Goal: Information Seeking & Learning: Learn about a topic

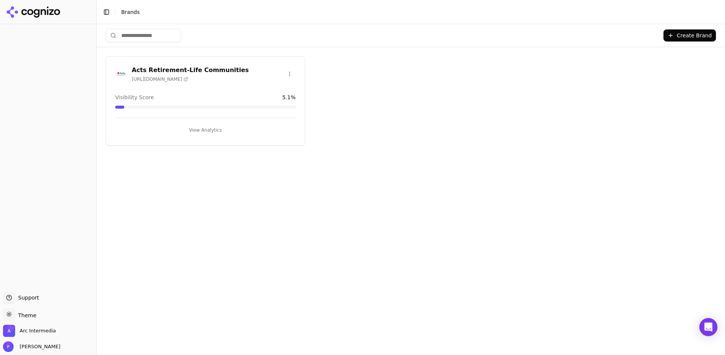
click at [196, 66] on h3 "Acts Retirement-Life Communities" at bounding box center [190, 70] width 117 height 9
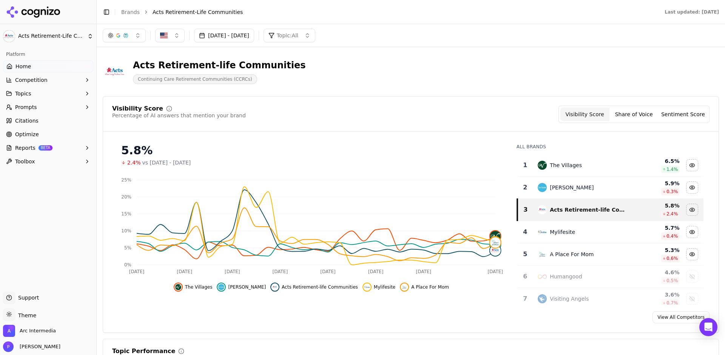
click at [239, 38] on button "[DATE] - [DATE]" at bounding box center [224, 36] width 60 height 14
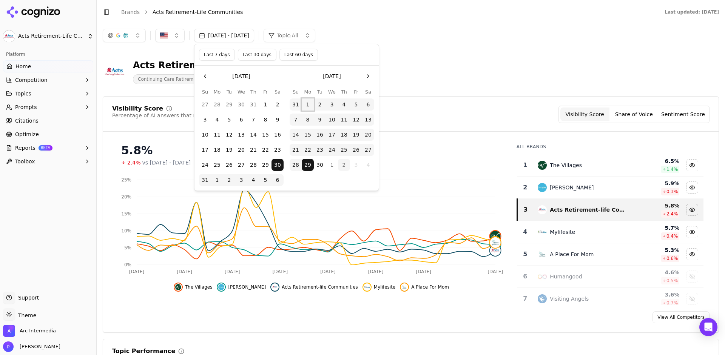
click at [308, 102] on button "1" at bounding box center [308, 105] width 12 height 12
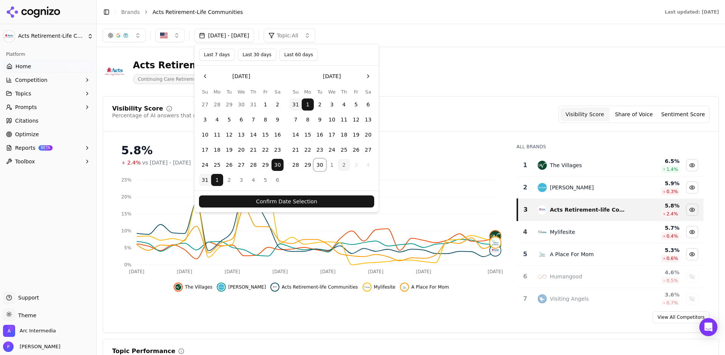
click at [319, 162] on button "30" at bounding box center [320, 165] width 12 height 12
click at [281, 202] on button "Confirm Date Selection" at bounding box center [286, 202] width 175 height 12
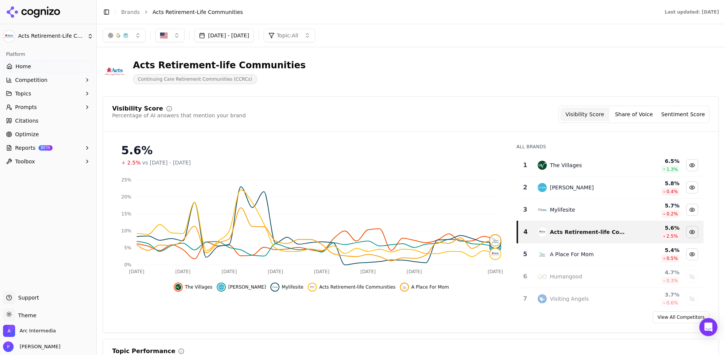
scroll to position [63, 0]
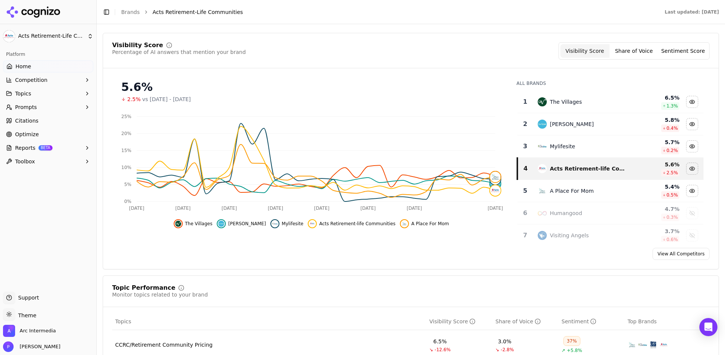
click at [28, 92] on span "Topics" at bounding box center [23, 94] width 16 height 8
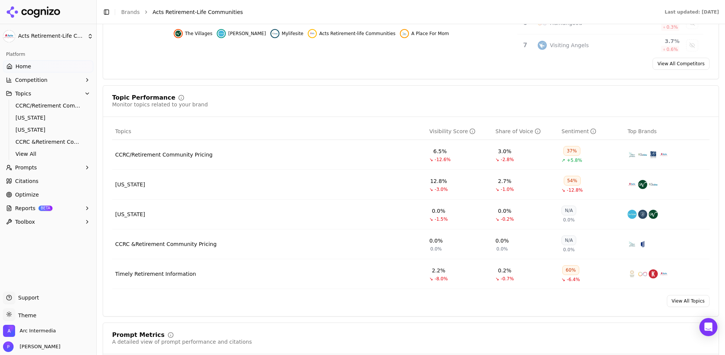
scroll to position [159, 0]
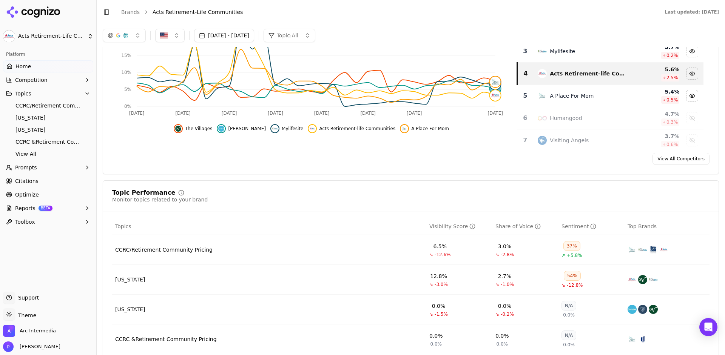
click at [44, 167] on button "Prompts" at bounding box center [48, 168] width 90 height 12
click at [24, 180] on span "Active" at bounding box center [48, 180] width 66 height 8
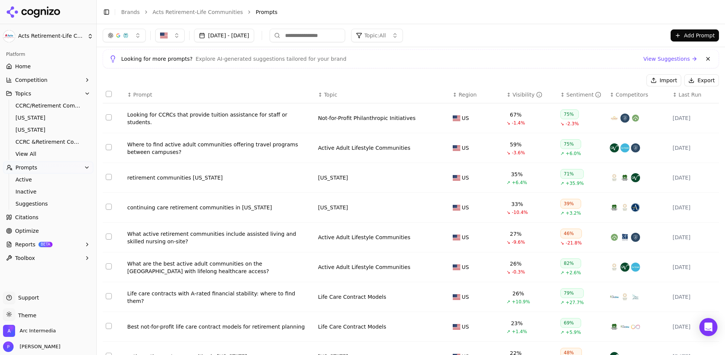
scroll to position [32, 0]
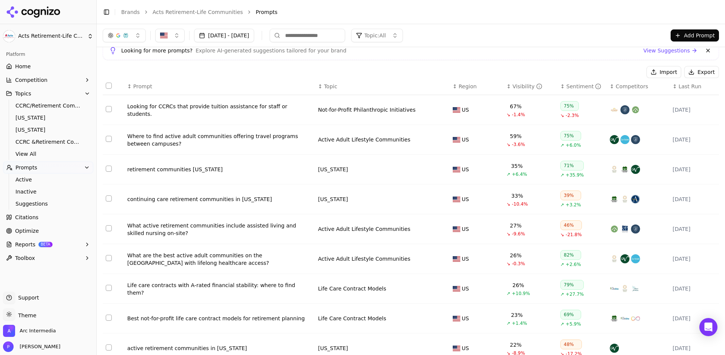
click at [508, 58] on div "Looking for more prompts? Explore AI-generated suggestions tailored for your br…" at bounding box center [411, 50] width 617 height 19
click at [31, 218] on span "Citations" at bounding box center [26, 218] width 23 height 8
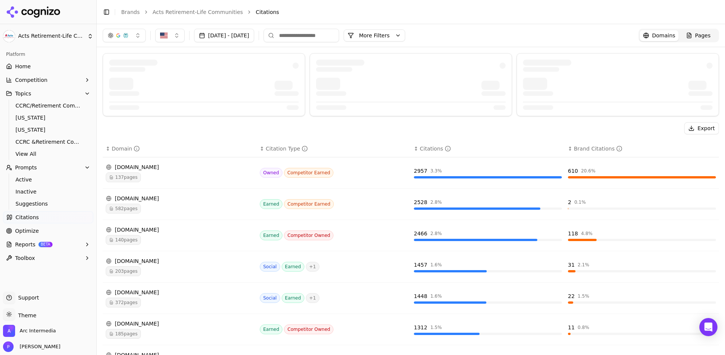
click at [550, 13] on li "Citations" at bounding box center [480, 12] width 448 height 8
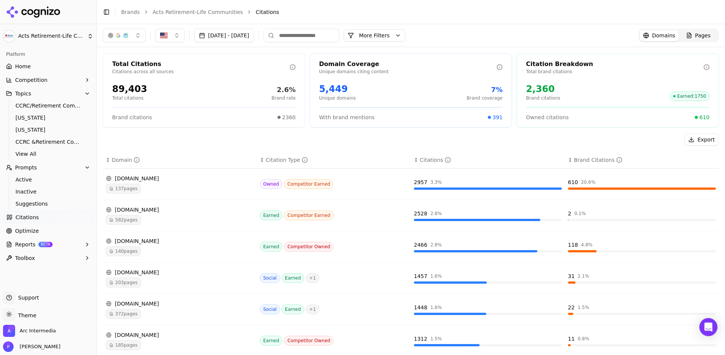
click at [151, 186] on div "137 pages" at bounding box center [180, 189] width 148 height 10
click at [33, 95] on button "Topics" at bounding box center [48, 94] width 90 height 12
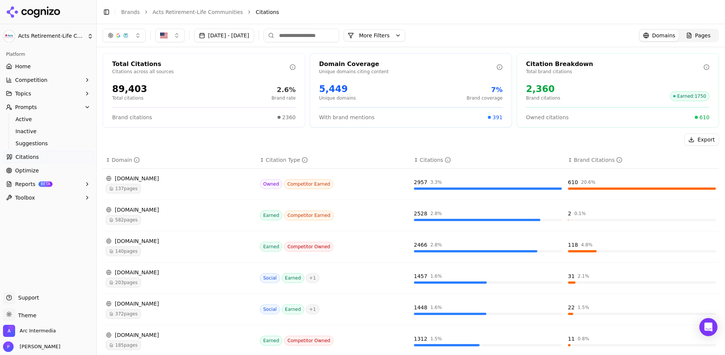
click at [33, 95] on button "Topics" at bounding box center [48, 94] width 90 height 12
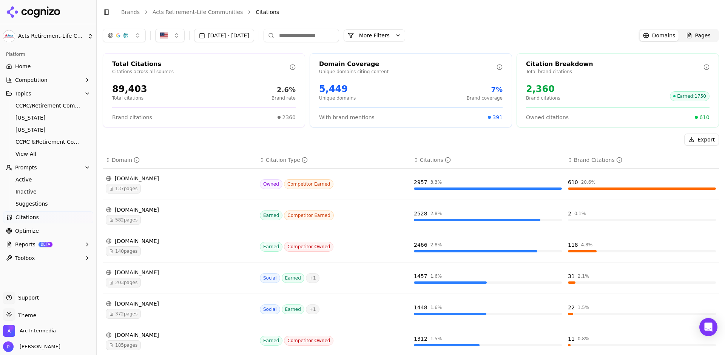
click at [30, 165] on span "Prompts" at bounding box center [26, 168] width 22 height 8
click at [31, 182] on span "Active" at bounding box center [48, 180] width 66 height 8
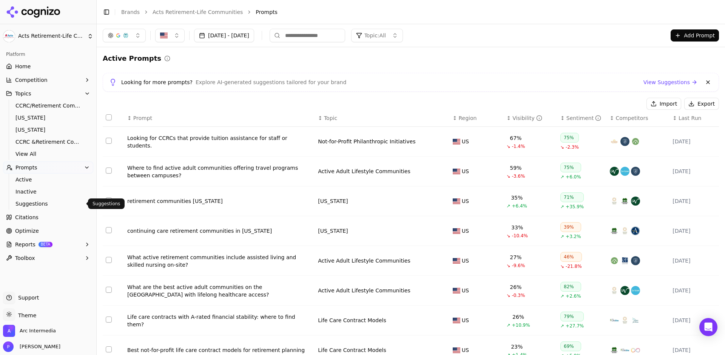
click at [32, 204] on span "Suggestions" at bounding box center [48, 204] width 66 height 8
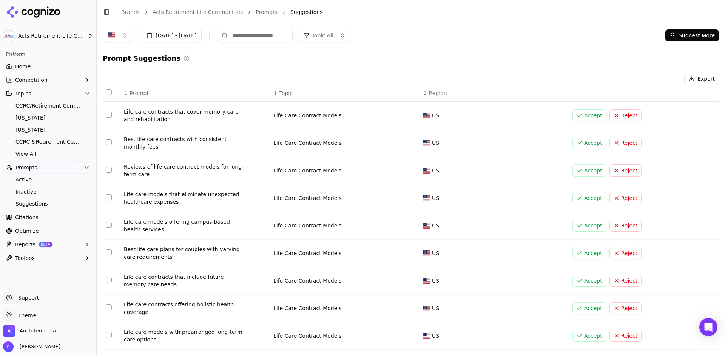
click at [16, 244] on span "Reports" at bounding box center [25, 245] width 20 height 8
click at [25, 246] on span "Reports" at bounding box center [25, 245] width 20 height 8
click at [20, 255] on span "PDF" at bounding box center [48, 257] width 66 height 8
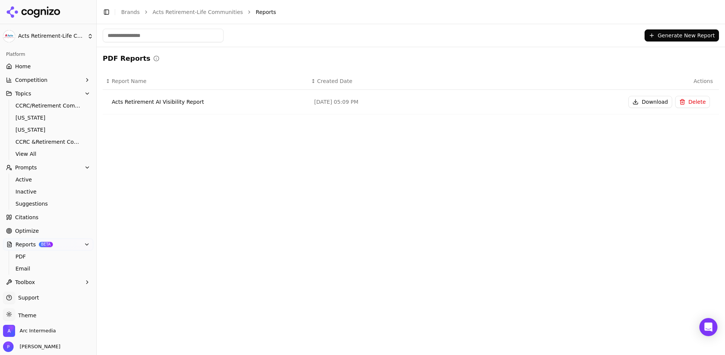
click at [646, 101] on button "Download" at bounding box center [651, 102] width 44 height 12
click at [640, 100] on button "Download" at bounding box center [651, 102] width 44 height 12
click at [28, 181] on span "Active" at bounding box center [48, 180] width 66 height 8
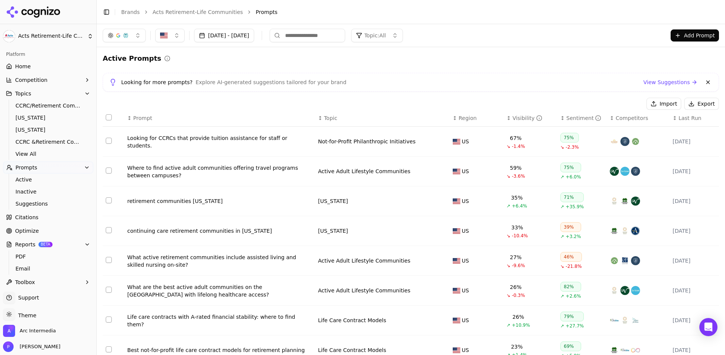
click at [509, 121] on div "↕ Visibility" at bounding box center [531, 118] width 48 height 8
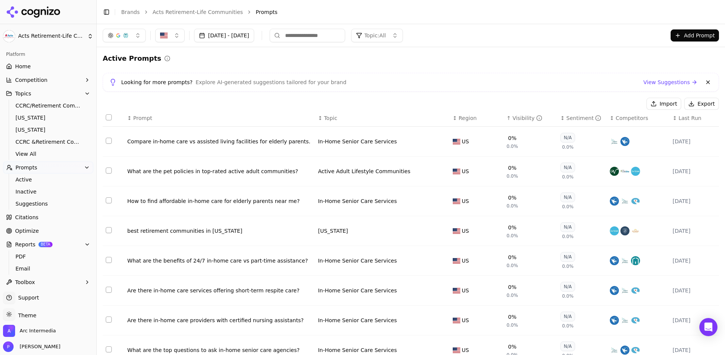
click at [510, 121] on div "↑ Visibility" at bounding box center [531, 118] width 48 height 8
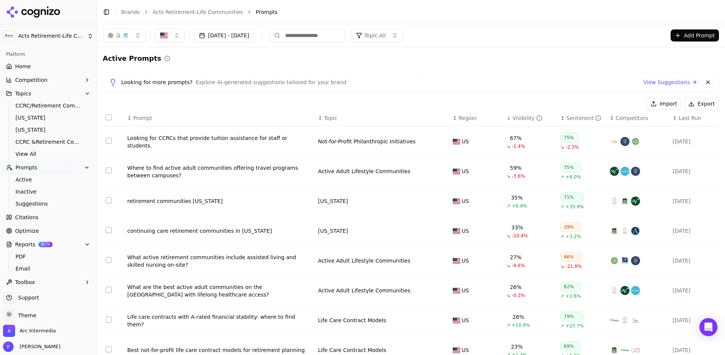
click at [179, 200] on div "retirement communities [US_STATE]" at bounding box center [219, 202] width 185 height 8
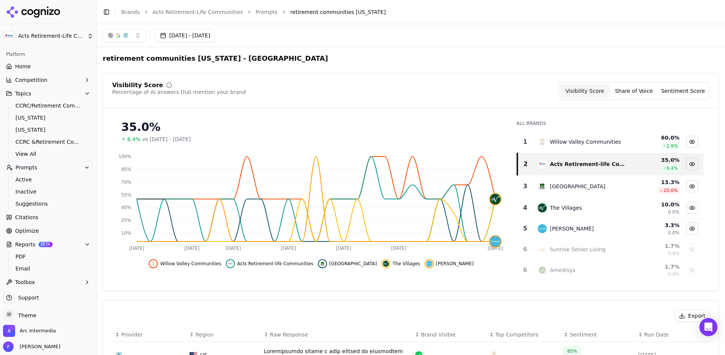
click at [379, 37] on div "[DATE] - [DATE]" at bounding box center [411, 36] width 617 height 14
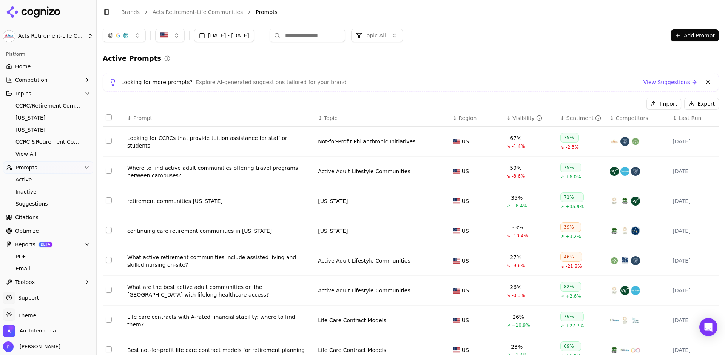
click at [133, 34] on button "button" at bounding box center [124, 36] width 43 height 14
click at [124, 81] on span "Google AI Overviews" at bounding box center [124, 81] width 48 height 15
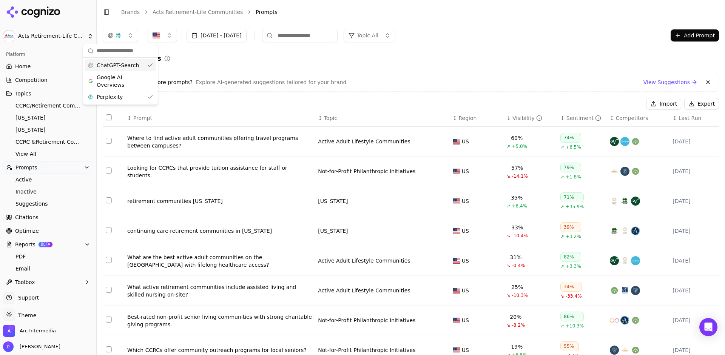
click at [359, 58] on div "Active Prompts" at bounding box center [411, 58] width 617 height 11
click at [125, 35] on button "button" at bounding box center [121, 36] width 36 height 14
click at [125, 97] on div "Perplexity" at bounding box center [121, 97] width 72 height 12
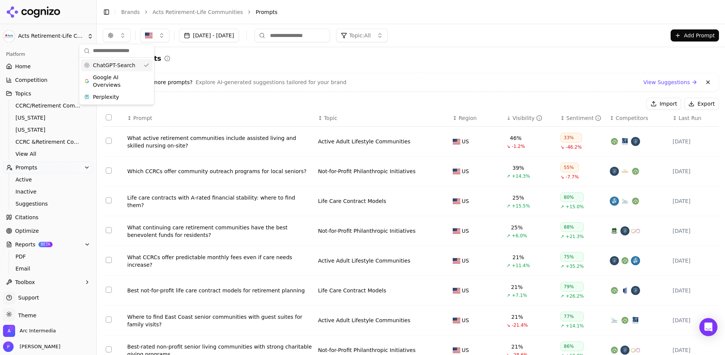
click at [391, 71] on div "Active Prompts Looking for more prompts? Explore AI-generated suggestions tailo…" at bounding box center [411, 248] width 617 height 390
drag, startPoint x: 475, startPoint y: 59, endPoint x: 527, endPoint y: 57, distance: 52.5
click at [527, 57] on div "Active Prompts" at bounding box center [411, 58] width 617 height 11
click at [522, 59] on div "Active Prompts" at bounding box center [411, 58] width 617 height 11
click at [127, 39] on button "button" at bounding box center [117, 36] width 28 height 14
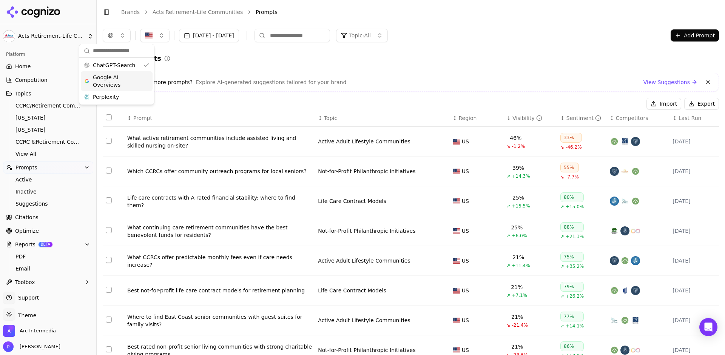
click at [115, 80] on span "Google AI Overviews" at bounding box center [117, 81] width 48 height 15
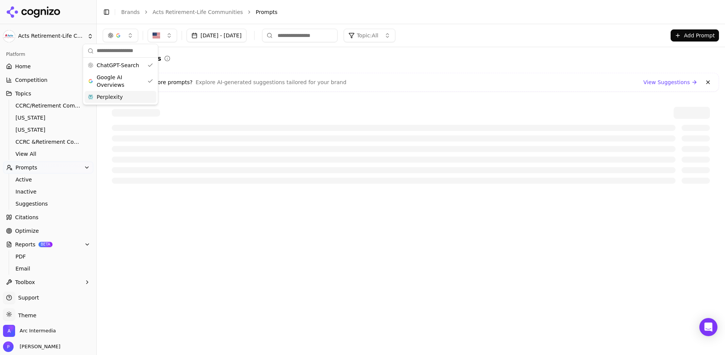
click at [113, 96] on span "Perplexity" at bounding box center [110, 97] width 26 height 8
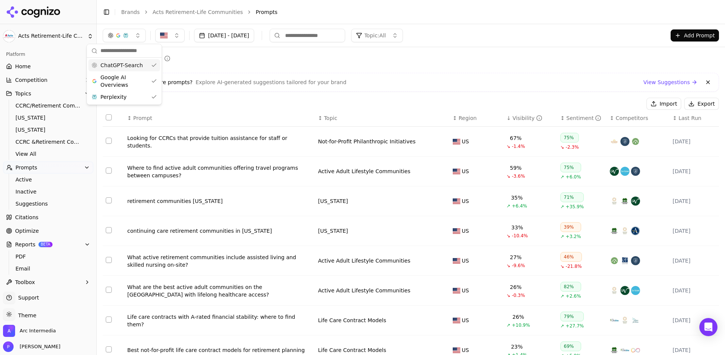
click at [496, 49] on div "Active Prompts Looking for more prompts? Explore AI-generated suggestions tailo…" at bounding box center [411, 248] width 629 height 402
click at [498, 61] on div "Active Prompts" at bounding box center [411, 58] width 617 height 11
click at [460, 54] on div "Active Prompts" at bounding box center [411, 58] width 617 height 11
click at [21, 67] on span "Home" at bounding box center [22, 67] width 15 height 8
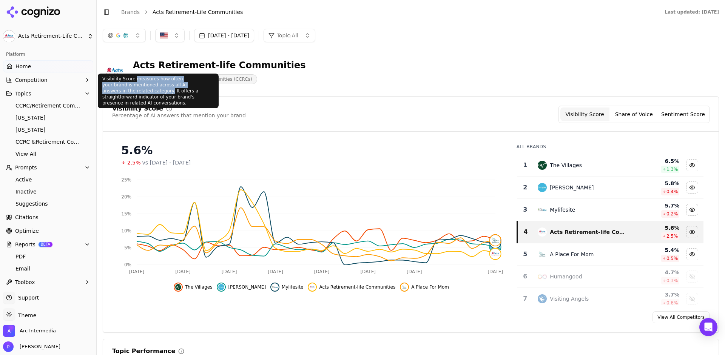
drag, startPoint x: 121, startPoint y: 93, endPoint x: 133, endPoint y: 80, distance: 18.2
click at [133, 80] on div "Visibility Score measures how often your brand is mentioned across all AI answe…" at bounding box center [158, 91] width 121 height 35
copy div "measures how often your brand is mentioned across all AI answers in the related…"
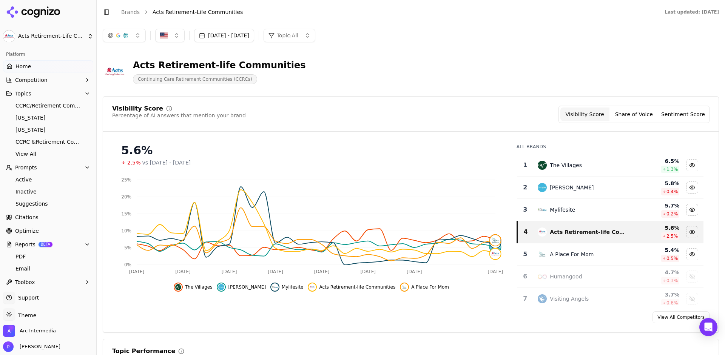
click at [319, 72] on div "Acts Retirement-life Communities Continuing Care Retirement Communities (CCRCs)" at bounding box center [272, 71] width 338 height 25
click at [21, 93] on span "Topics" at bounding box center [23, 94] width 16 height 8
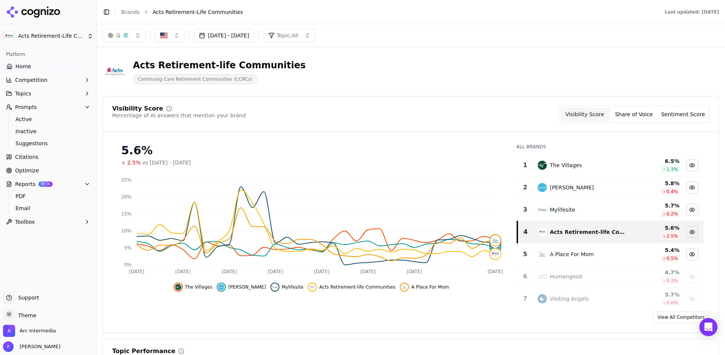
click at [21, 93] on span "Topics" at bounding box center [23, 94] width 16 height 8
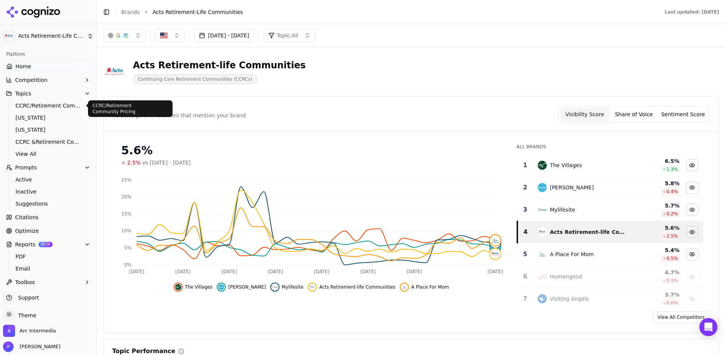
click at [32, 108] on span "CCRC/Retirement Community Pricing" at bounding box center [48, 106] width 66 height 8
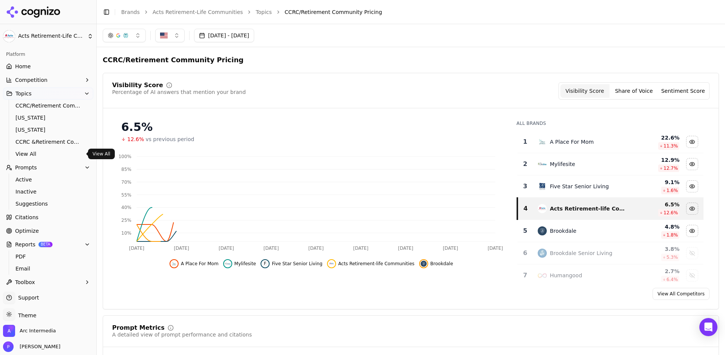
click at [20, 153] on span "View All" at bounding box center [48, 154] width 66 height 8
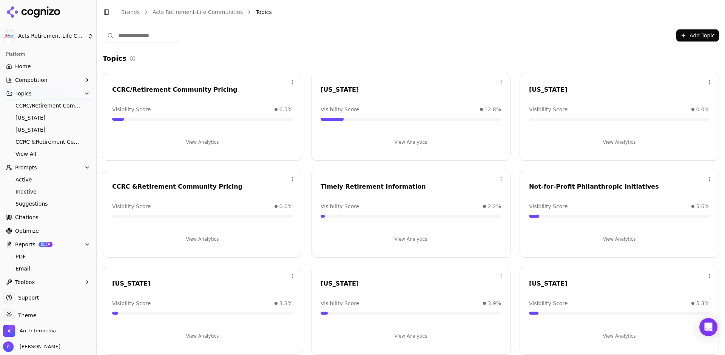
click at [179, 91] on div "CCRC/Retirement Community Pricing" at bounding box center [202, 89] width 181 height 9
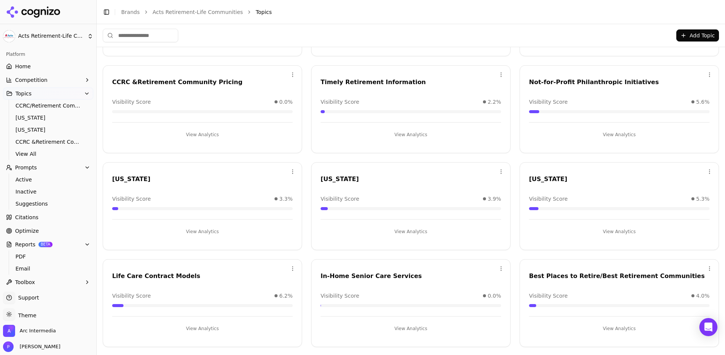
scroll to position [95, 0]
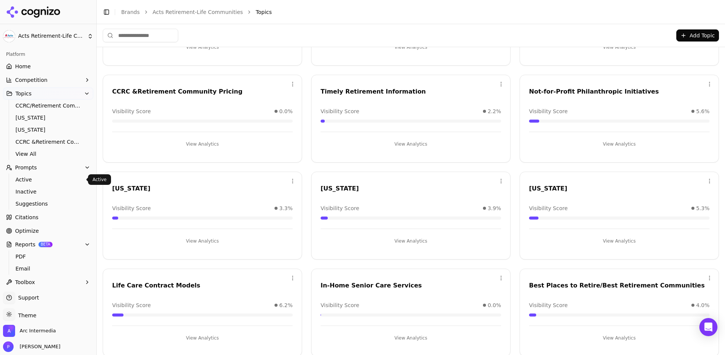
click at [26, 176] on span "Active" at bounding box center [48, 180] width 66 height 8
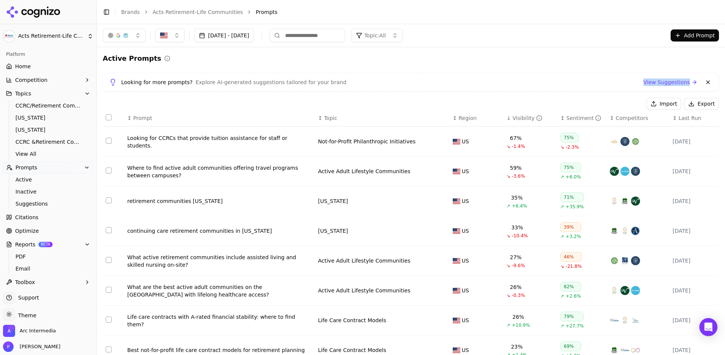
drag, startPoint x: 571, startPoint y: 87, endPoint x: 587, endPoint y: 91, distance: 16.0
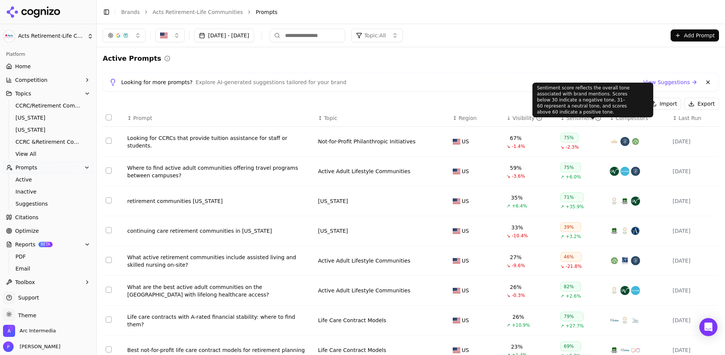
click at [596, 71] on div "Active Prompts Looking for more prompts? Explore AI-generated suggestions tailo…" at bounding box center [411, 248] width 617 height 390
drag, startPoint x: 572, startPoint y: 87, endPoint x: 602, endPoint y: 92, distance: 31.1
click at [602, 92] on div "Sentiment score reflects the overall tone associated with brand mentions. Score…" at bounding box center [593, 100] width 121 height 35
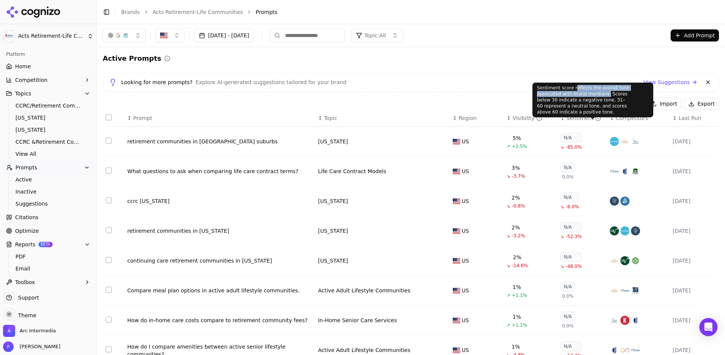
copy div "eflects the overall tone associated with brand mentions."
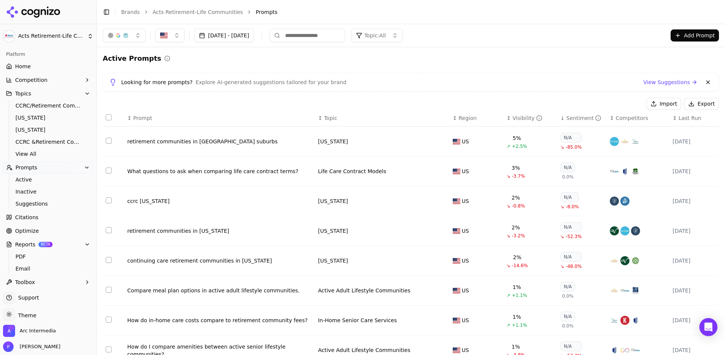
click at [503, 56] on div "Active Prompts" at bounding box center [411, 58] width 617 height 11
click at [508, 121] on div "↕ Visibility" at bounding box center [531, 118] width 48 height 8
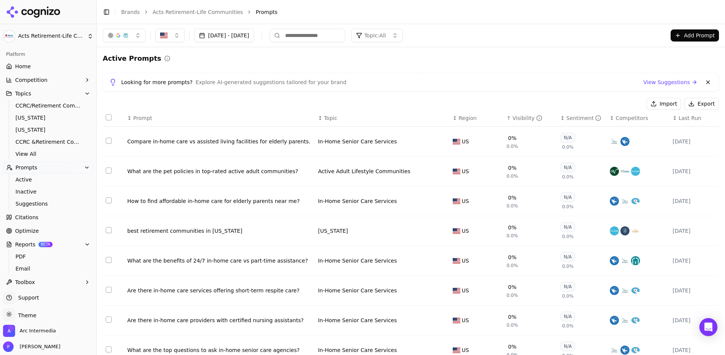
click at [28, 67] on span "Home" at bounding box center [22, 67] width 15 height 8
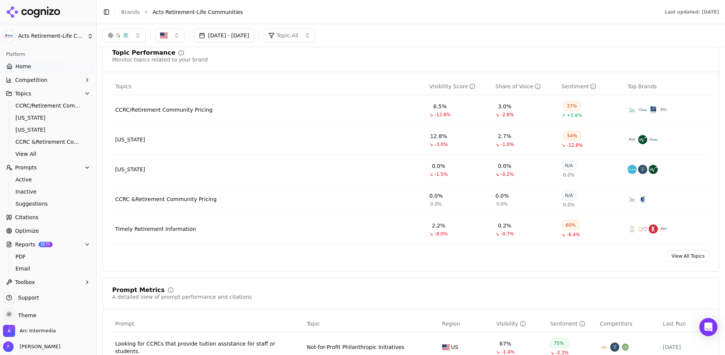
scroll to position [254, 0]
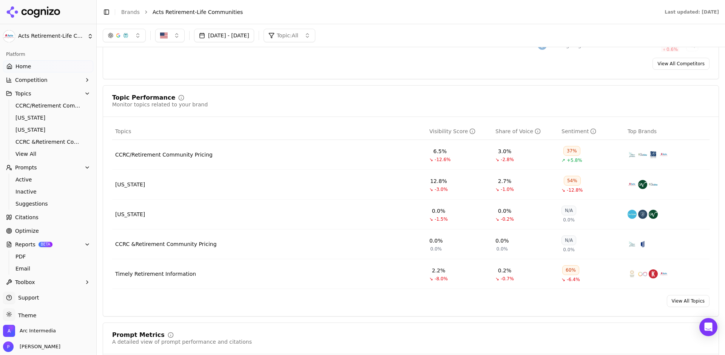
click at [318, 94] on div "Topic Performance Monitor topics related to your brand Topics Visibility Score …" at bounding box center [411, 201] width 617 height 232
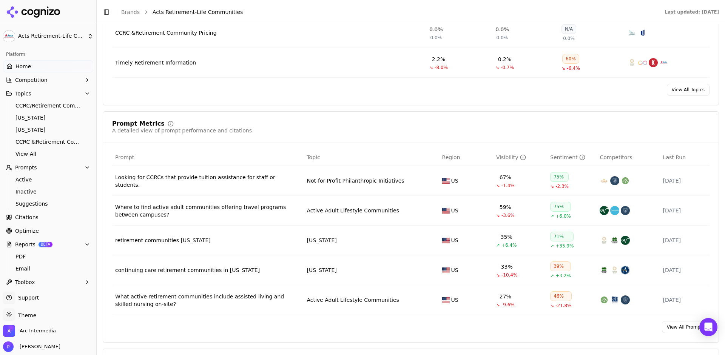
scroll to position [476, 0]
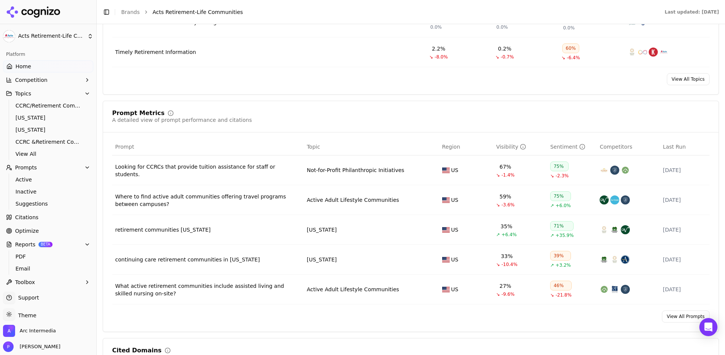
click at [327, 111] on div "Prompt Metrics A detailed view of prompt performance and citations" at bounding box center [411, 117] width 598 height 14
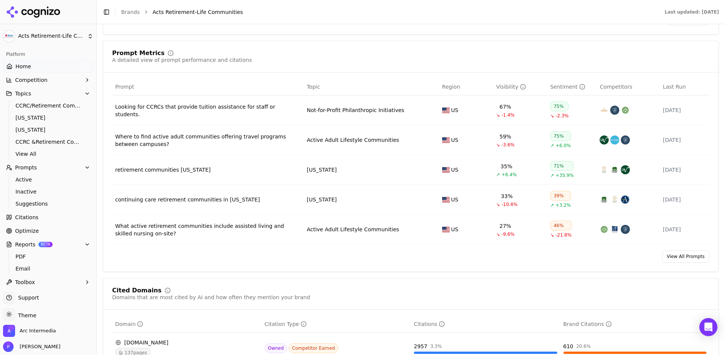
scroll to position [539, 0]
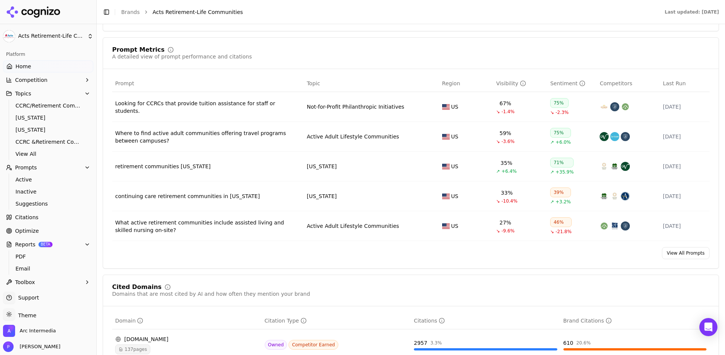
click at [121, 51] on div "Prompt Metrics" at bounding box center [138, 50] width 53 height 6
click at [694, 256] on link "View All Prompts" at bounding box center [686, 253] width 48 height 12
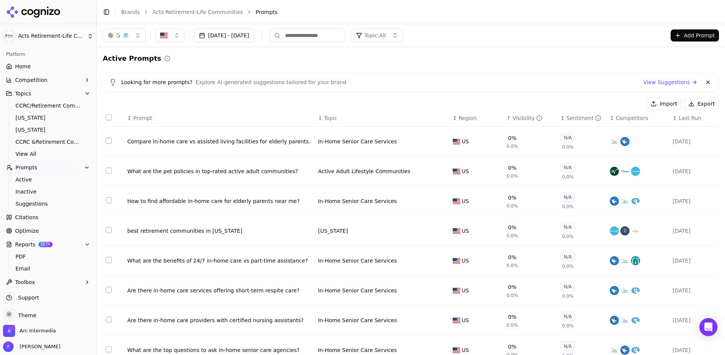
click at [508, 119] on div "↑ Visibility" at bounding box center [531, 118] width 48 height 8
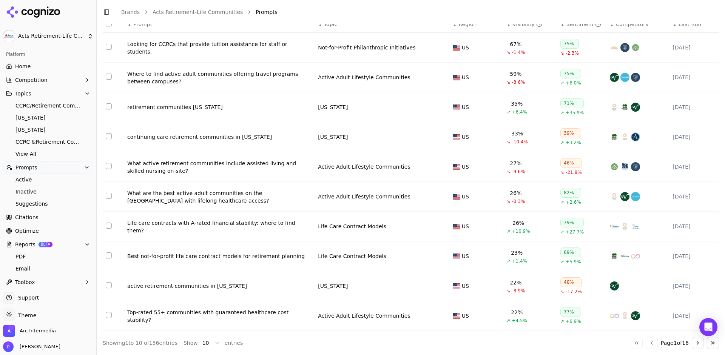
scroll to position [96, 0]
